Goal: Register for event/course

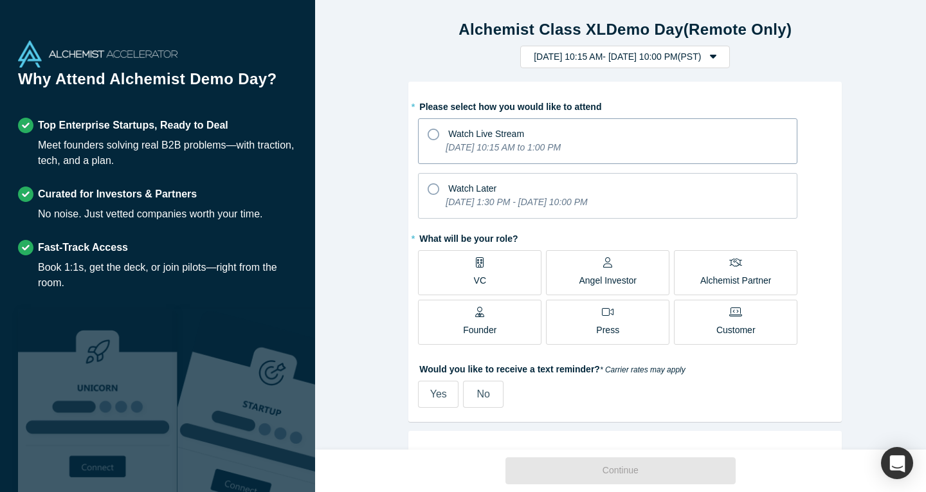
click at [469, 157] on div "[DATE] 10:15 AM to 1:00 PM" at bounding box center [503, 150] width 115 height 18
click at [0, 0] on input "Watch Live Stream [DATE] 10:15 AM to 1:00 PM" at bounding box center [0, 0] width 0 height 0
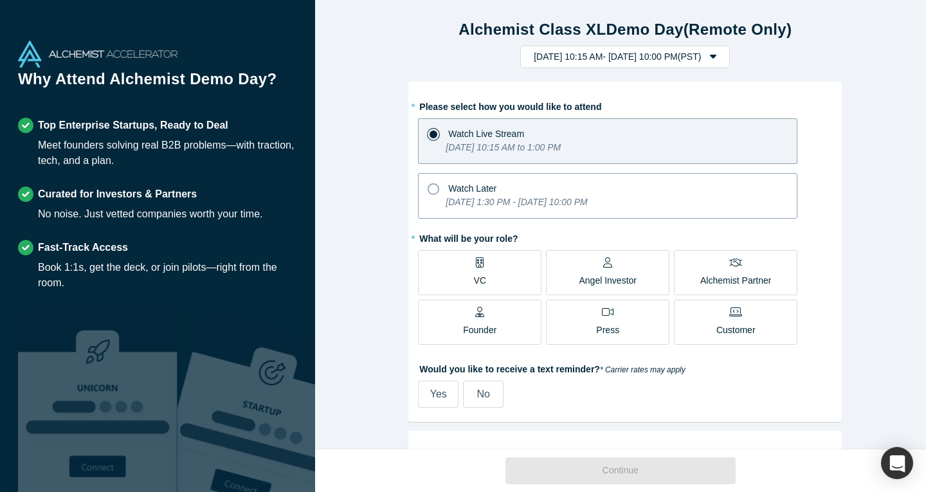
scroll to position [89, 0]
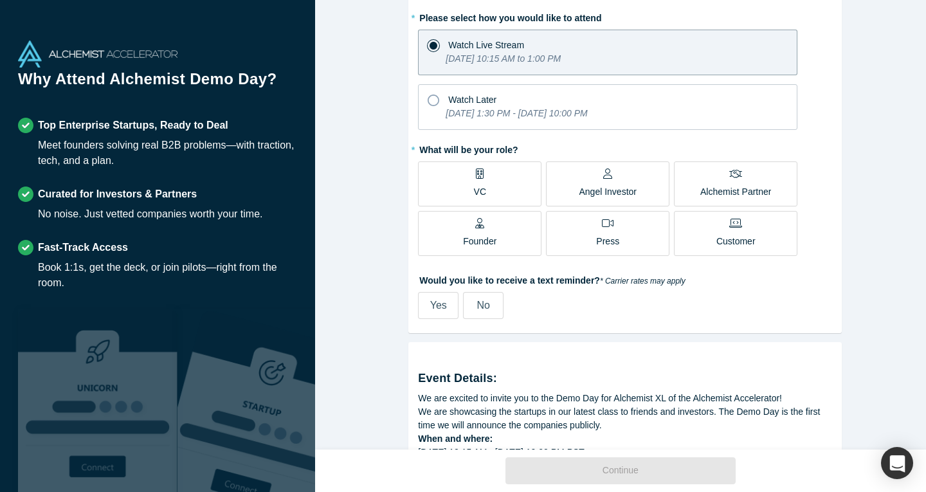
click at [471, 233] on div "Founder" at bounding box center [479, 233] width 33 height 30
click at [0, 0] on input "Founder" at bounding box center [0, 0] width 0 height 0
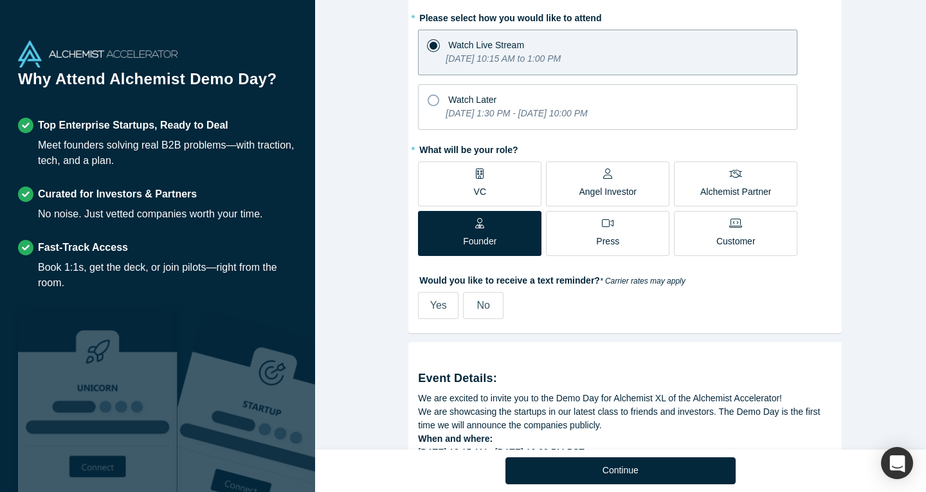
scroll to position [125, 0]
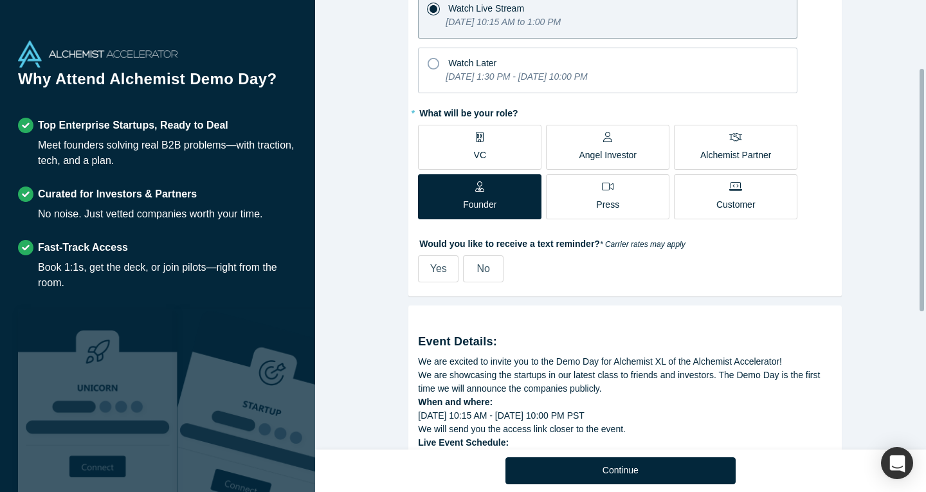
click at [441, 274] on label "Yes" at bounding box center [438, 268] width 41 height 27
click at [0, 0] on input "Yes" at bounding box center [0, 0] width 0 height 0
select select "IL"
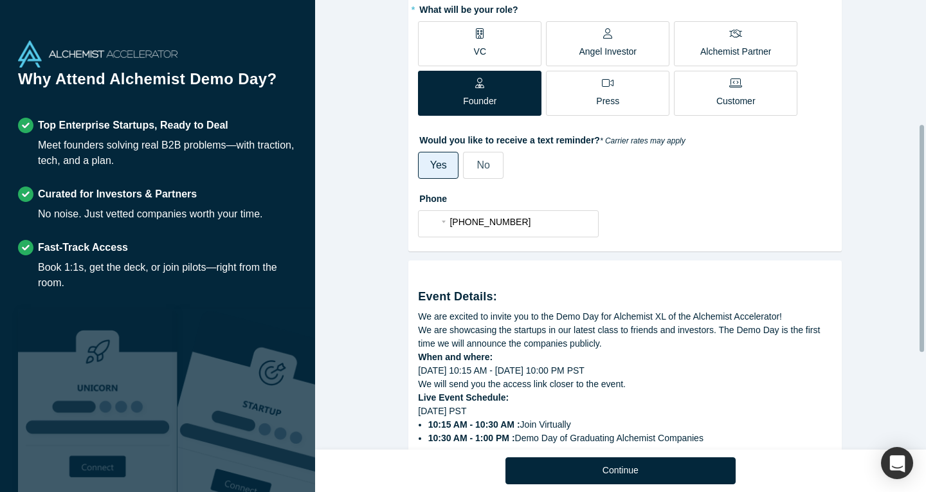
scroll to position [438, 0]
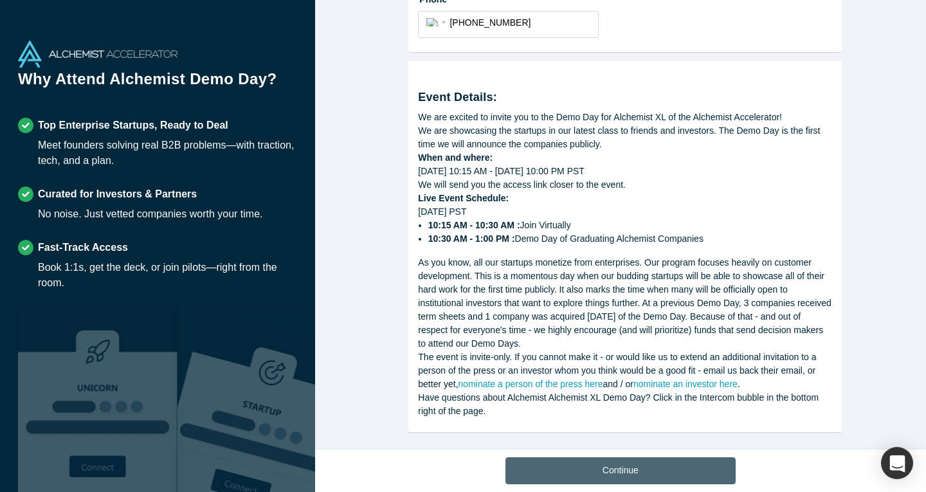
click at [601, 471] on button "Continue" at bounding box center [620, 470] width 230 height 27
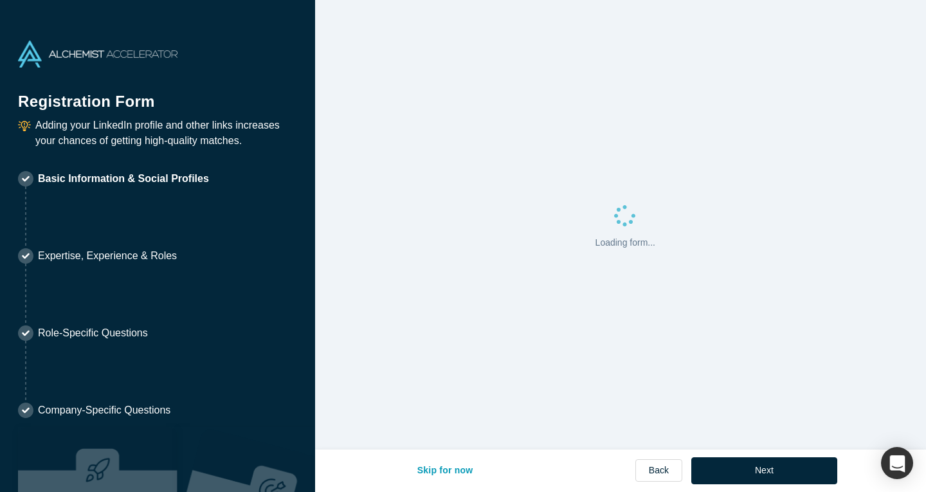
select select "IL"
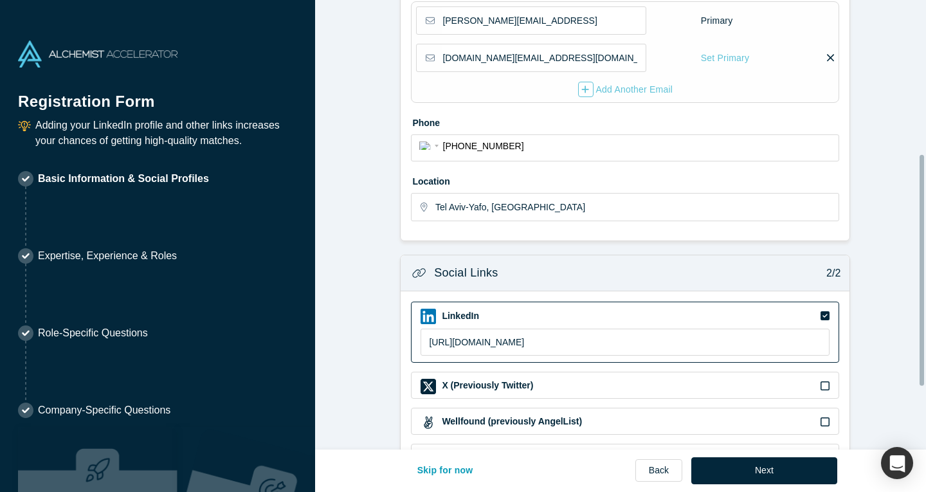
scroll to position [423, 0]
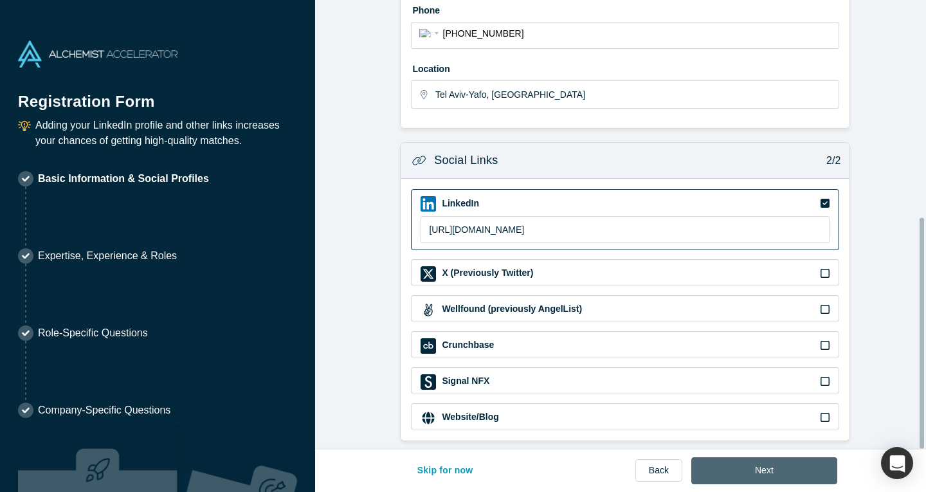
click at [745, 482] on button "Next" at bounding box center [764, 470] width 146 height 27
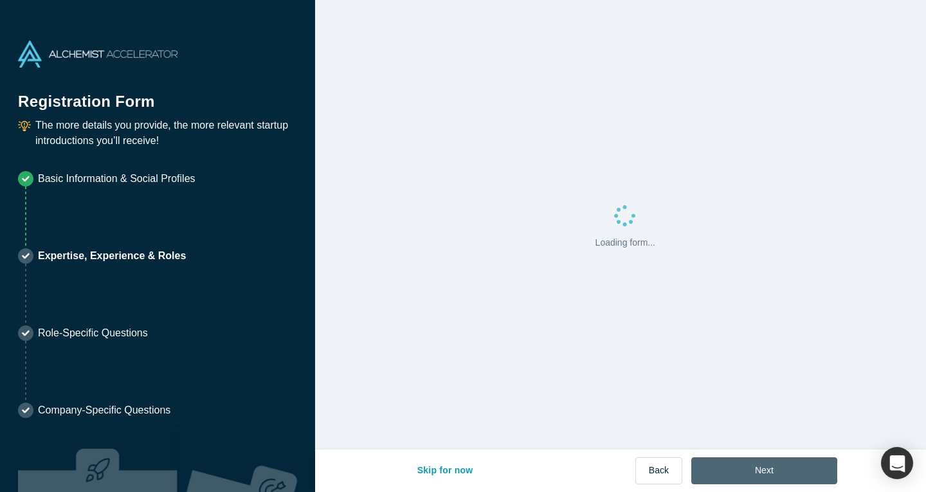
scroll to position [0, 0]
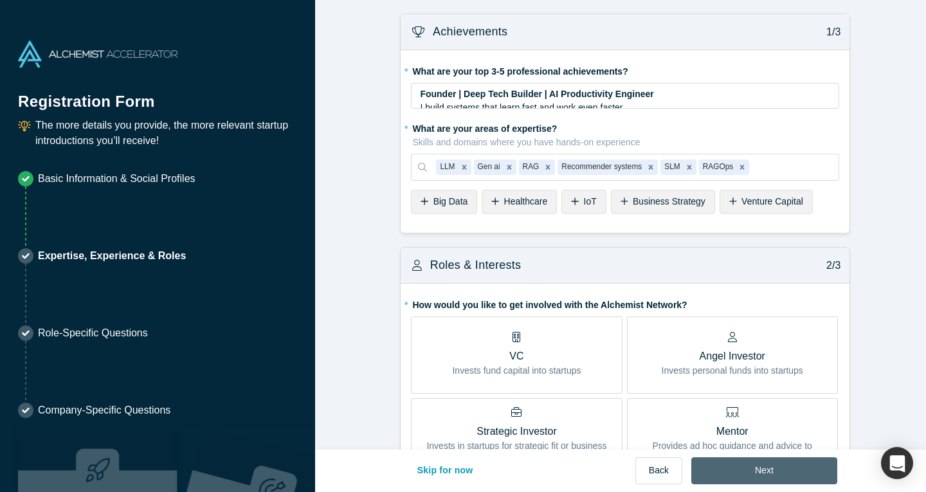
click at [743, 477] on button "Next" at bounding box center [764, 470] width 146 height 27
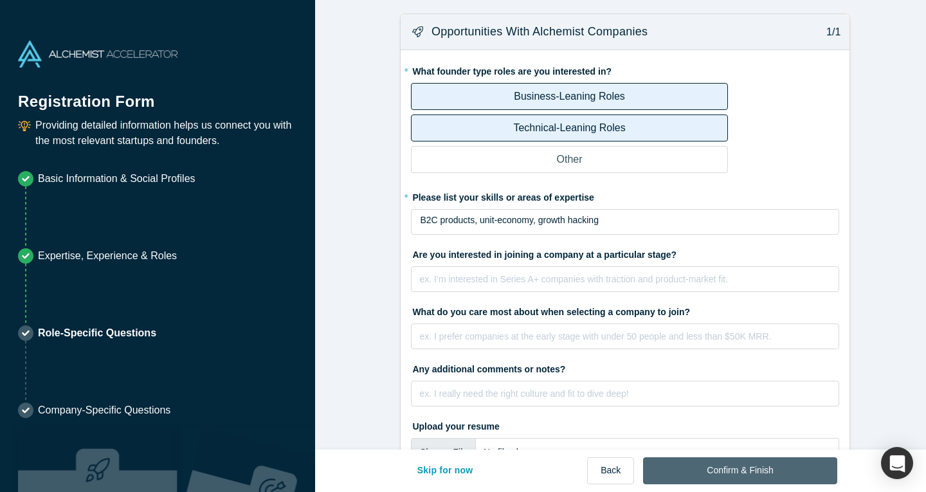
click at [743, 477] on button "Confirm & Finish" at bounding box center [740, 470] width 194 height 27
